Goal: Find specific page/section: Find specific page/section

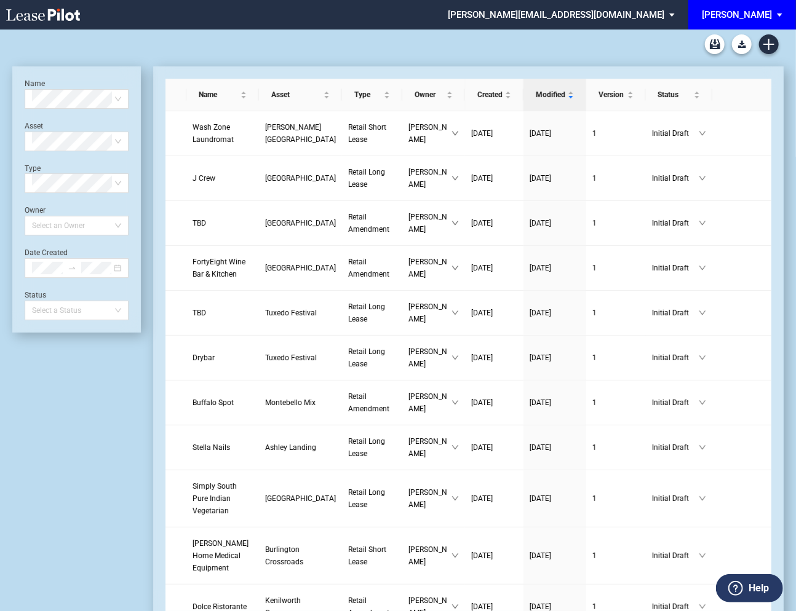
click at [680, 17] on md-select "edens@leasepilot.co Change Password 2-Factor Authentication Admin Area Form Man…" at bounding box center [566, 14] width 239 height 28
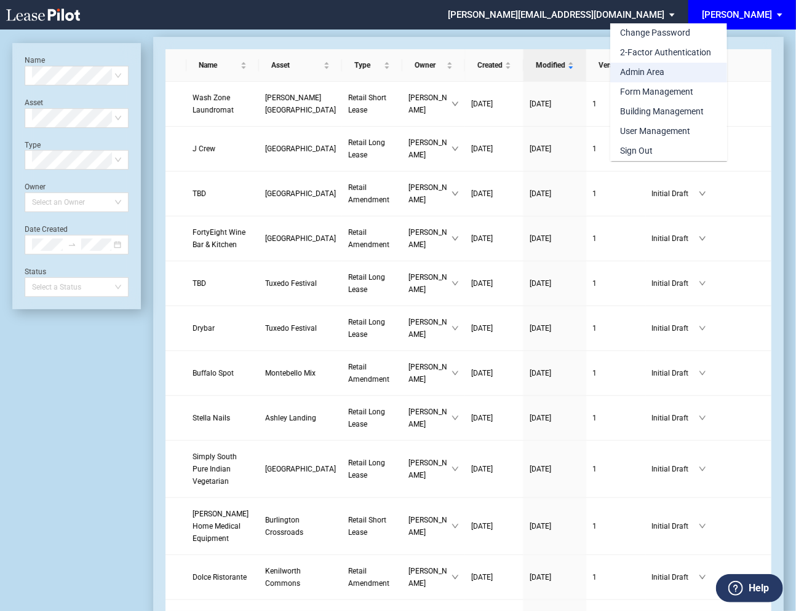
click at [640, 71] on div "Admin Area" at bounding box center [642, 72] width 44 height 12
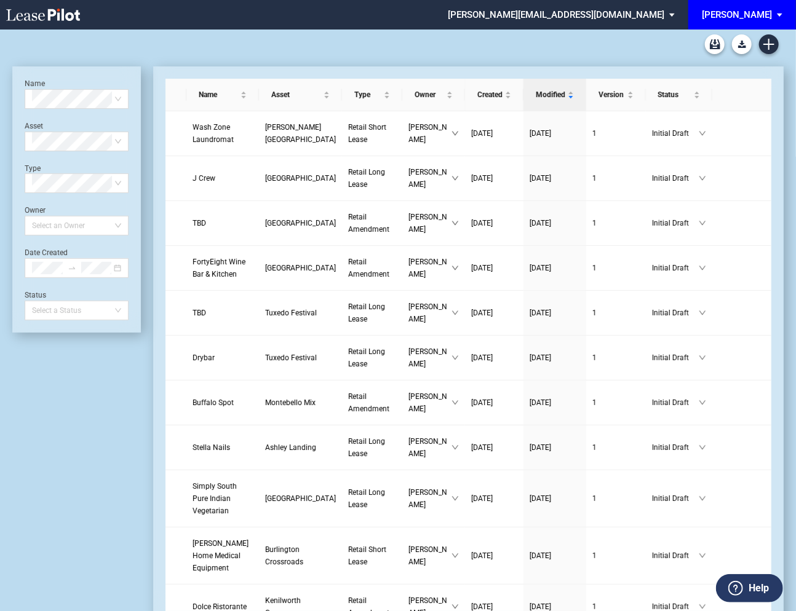
scroll to position [30, 0]
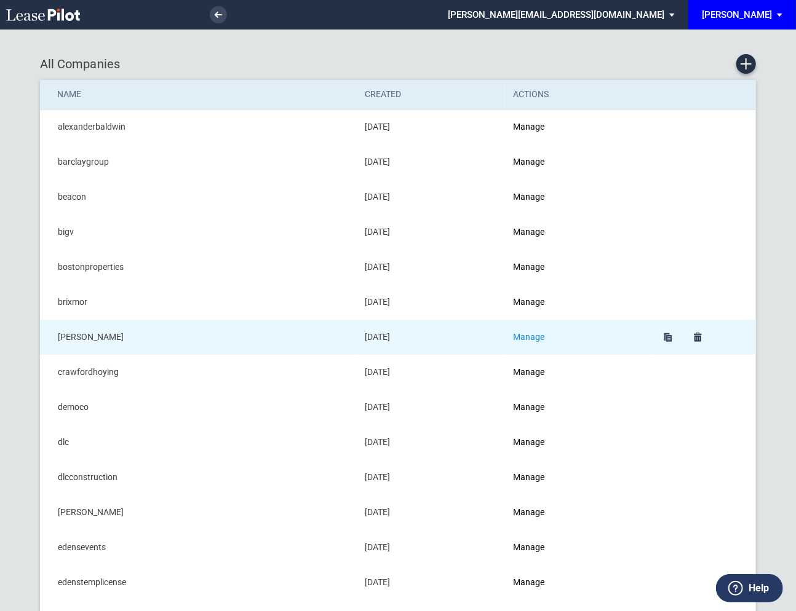
click at [543, 336] on link "Manage" at bounding box center [529, 337] width 31 height 10
